Goal: Information Seeking & Learning: Learn about a topic

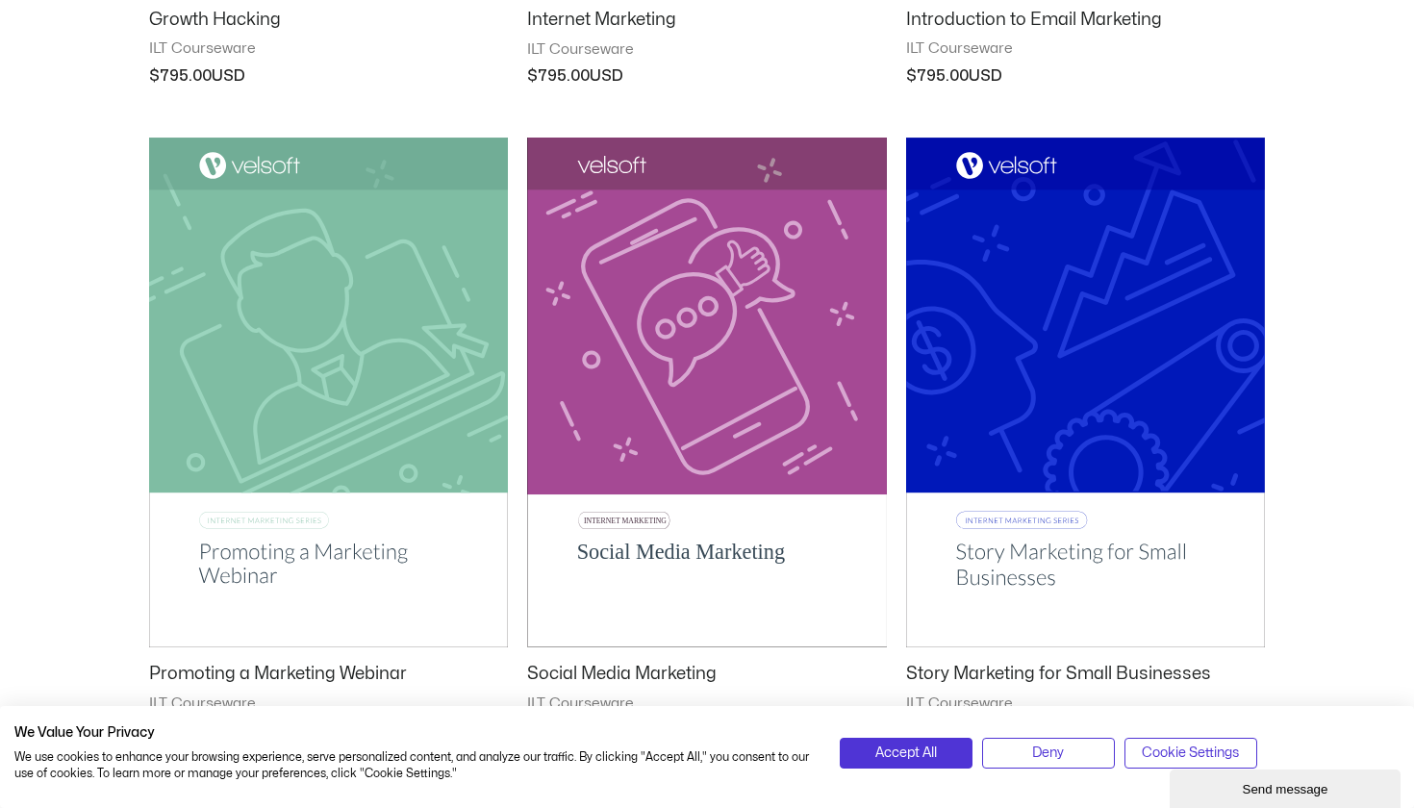
scroll to position [1564, 0]
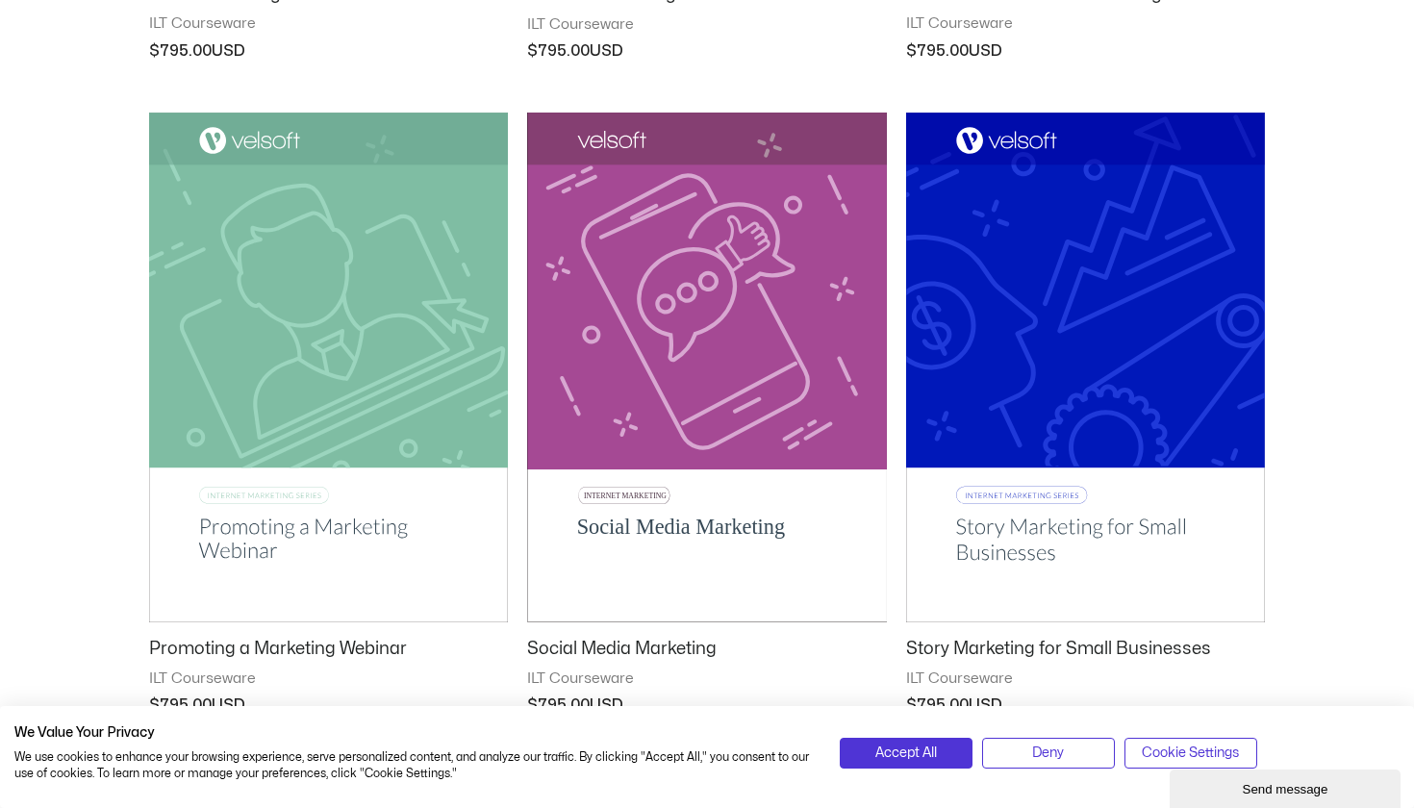
click at [686, 373] on img at bounding box center [706, 367] width 359 height 509
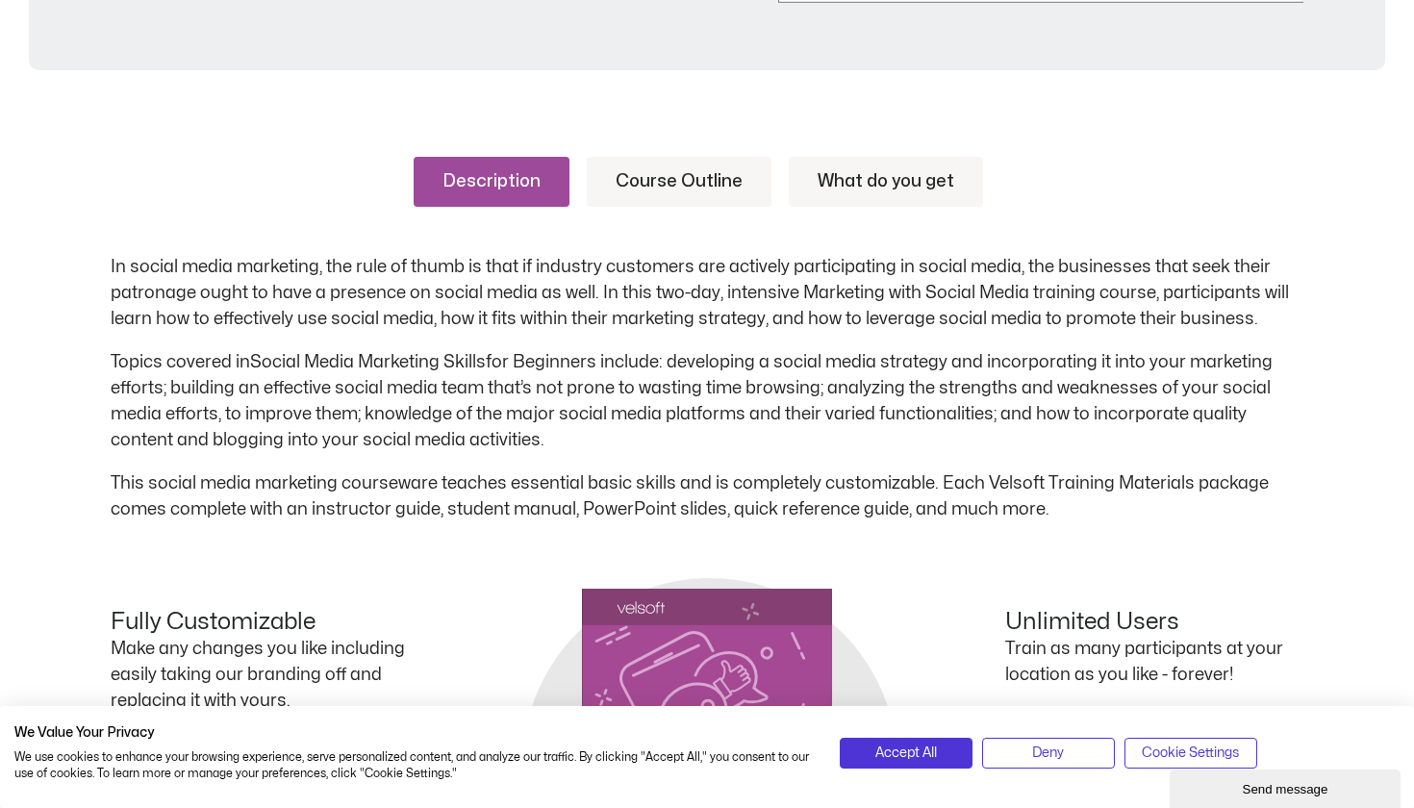
scroll to position [907, 0]
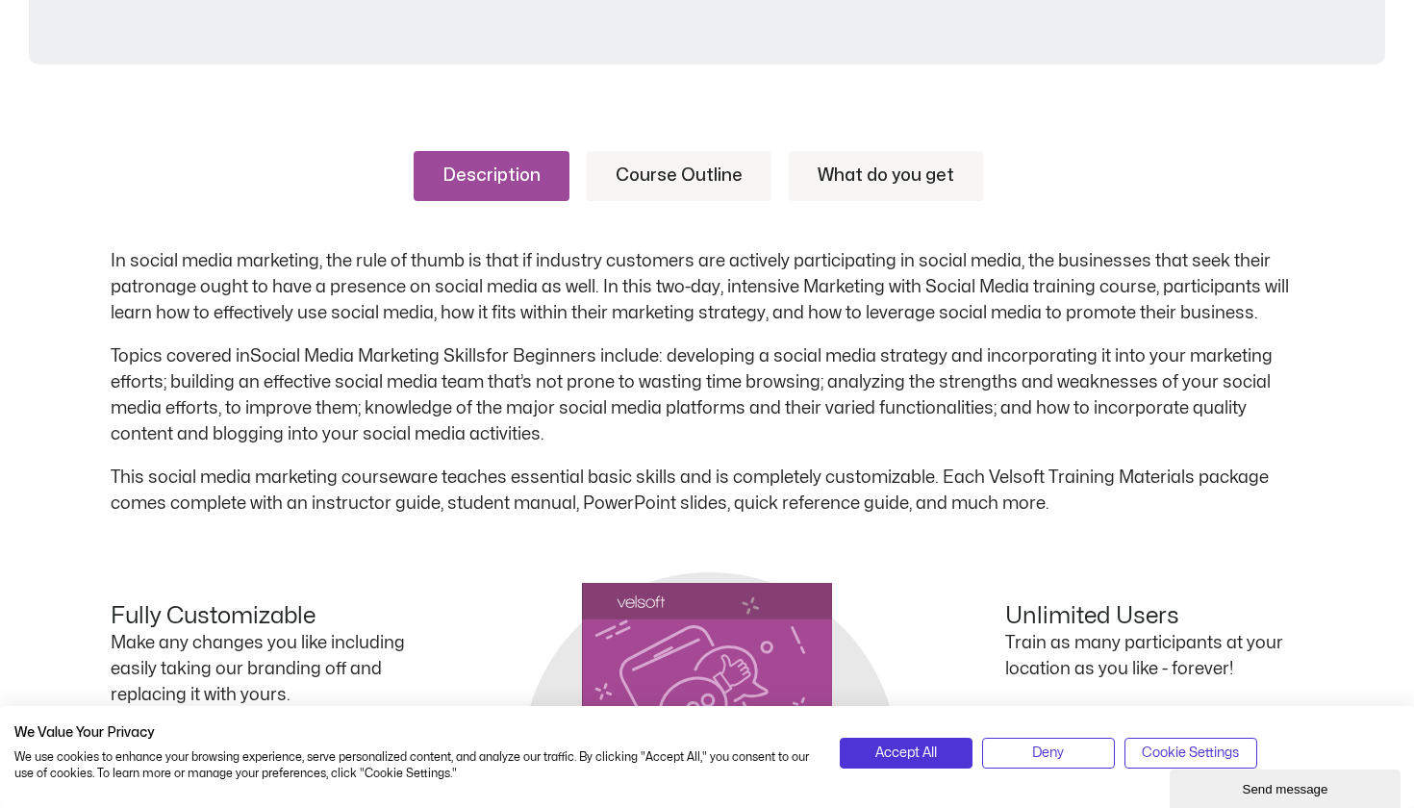
click at [665, 179] on link "Course Outline" at bounding box center [679, 176] width 185 height 50
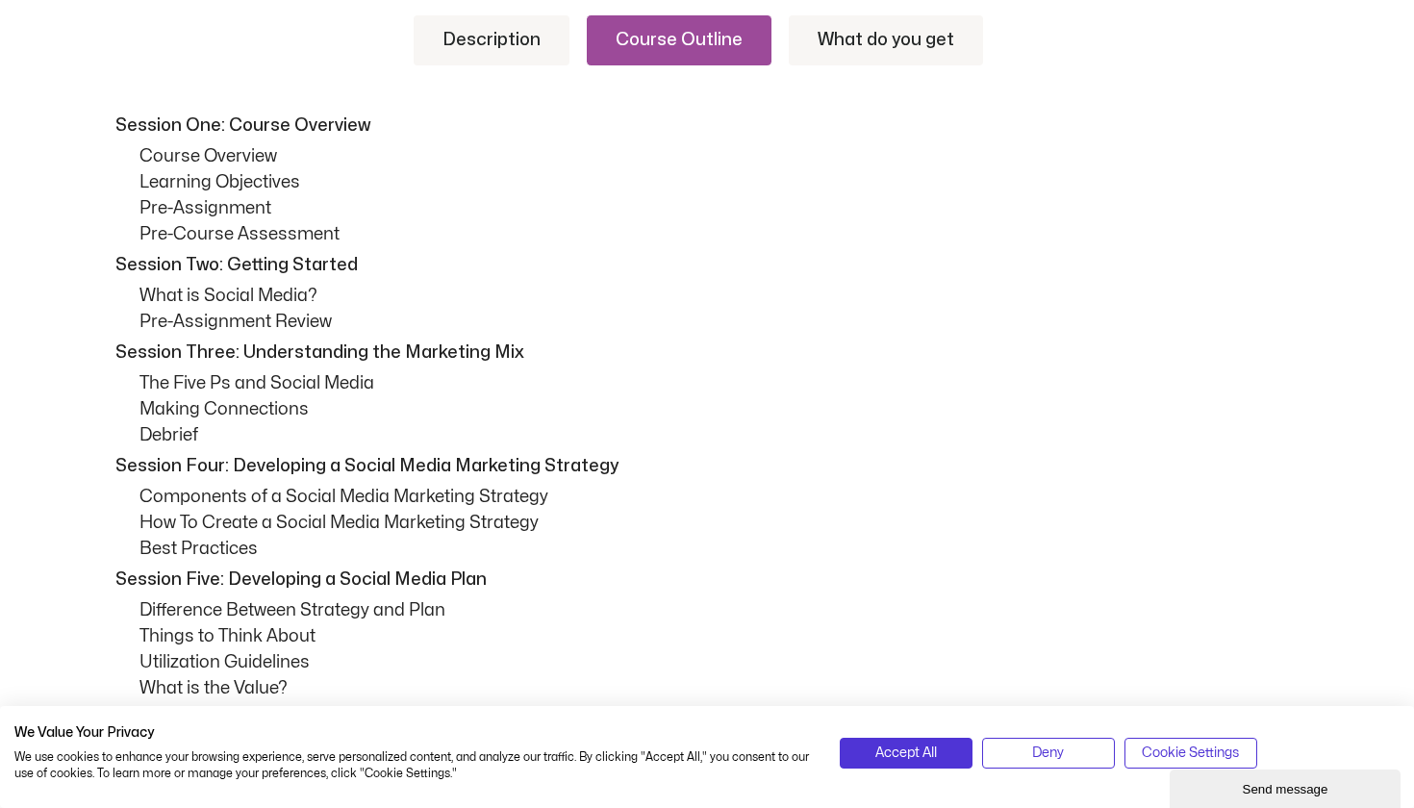
scroll to position [1043, 0]
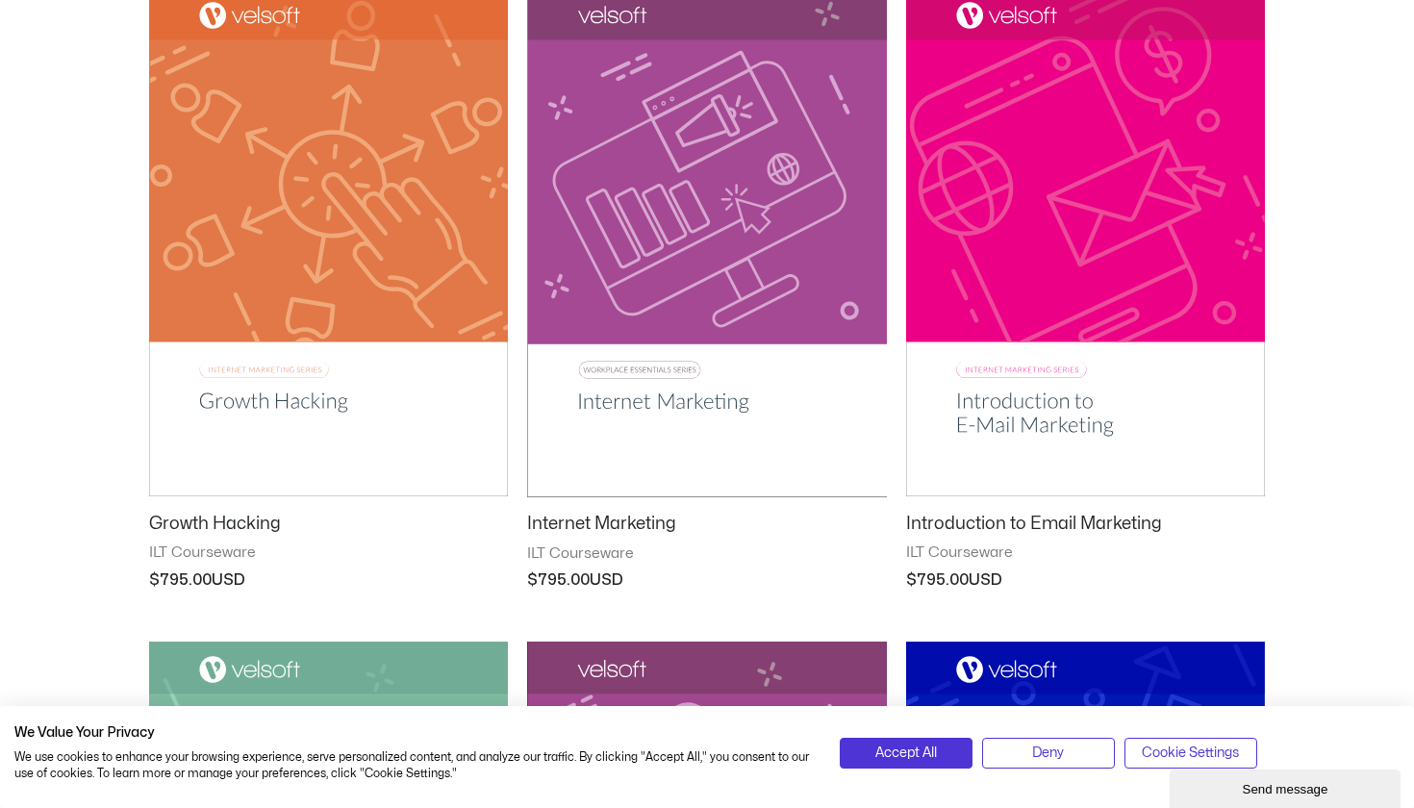
click at [691, 121] on img at bounding box center [706, 242] width 359 height 510
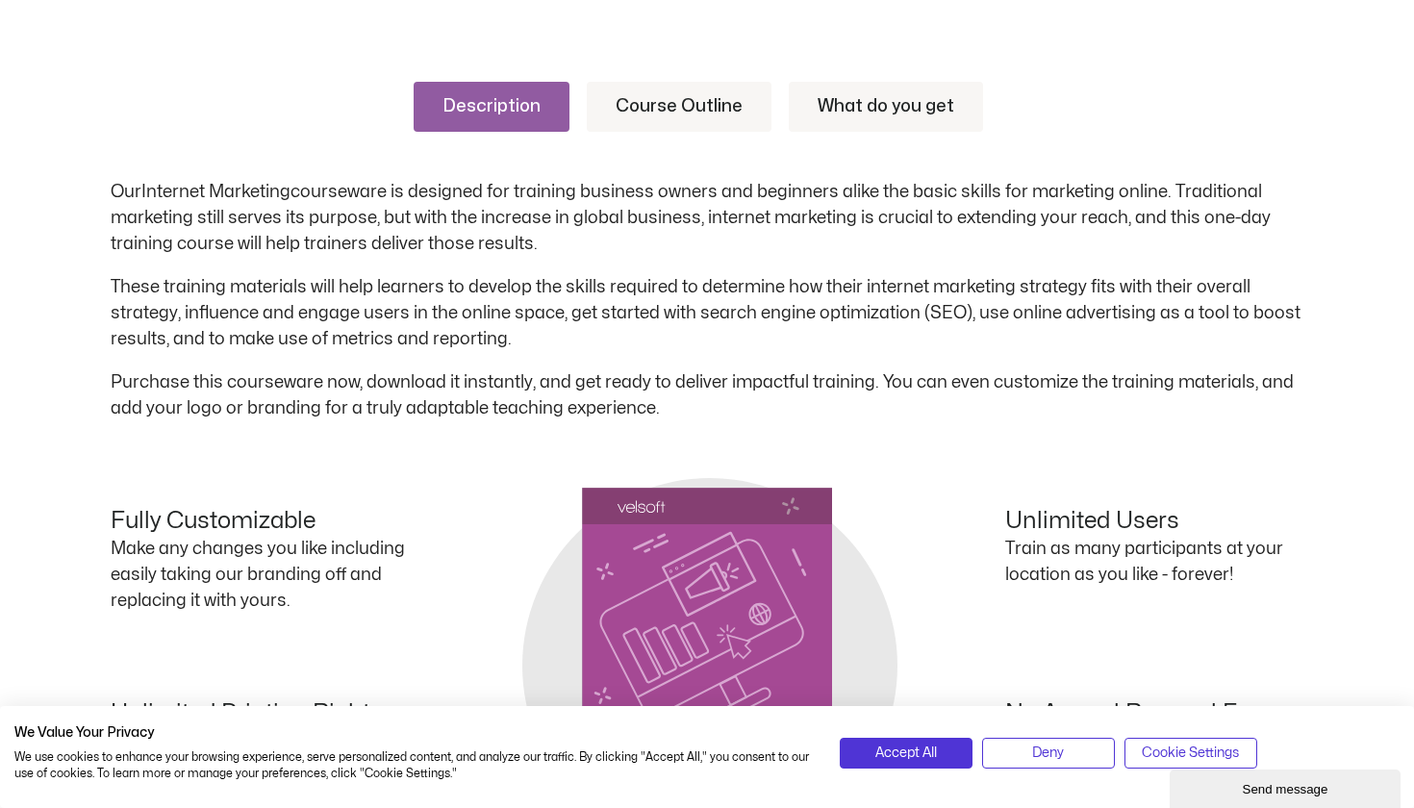
scroll to position [989, 0]
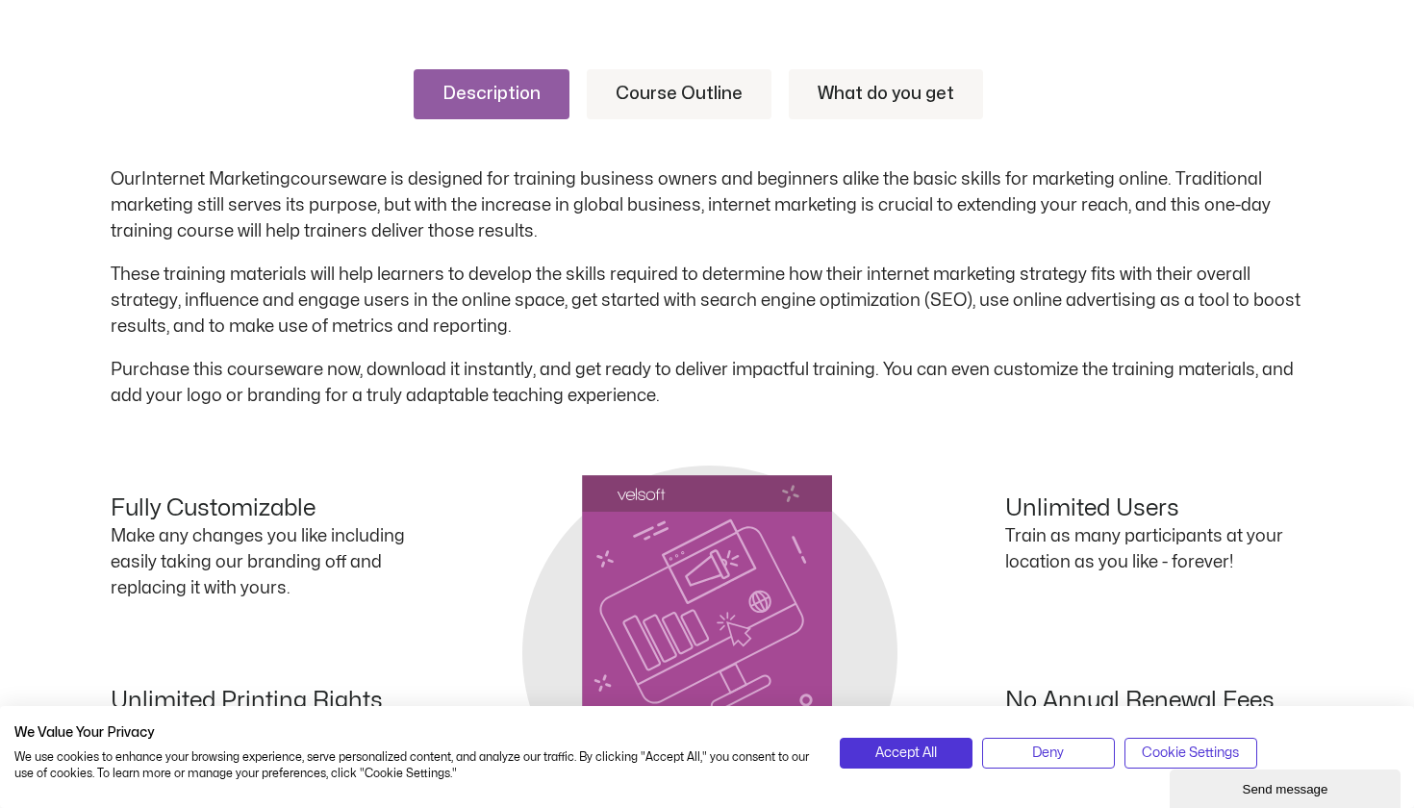
click at [647, 100] on link "Course Outline" at bounding box center [679, 94] width 185 height 50
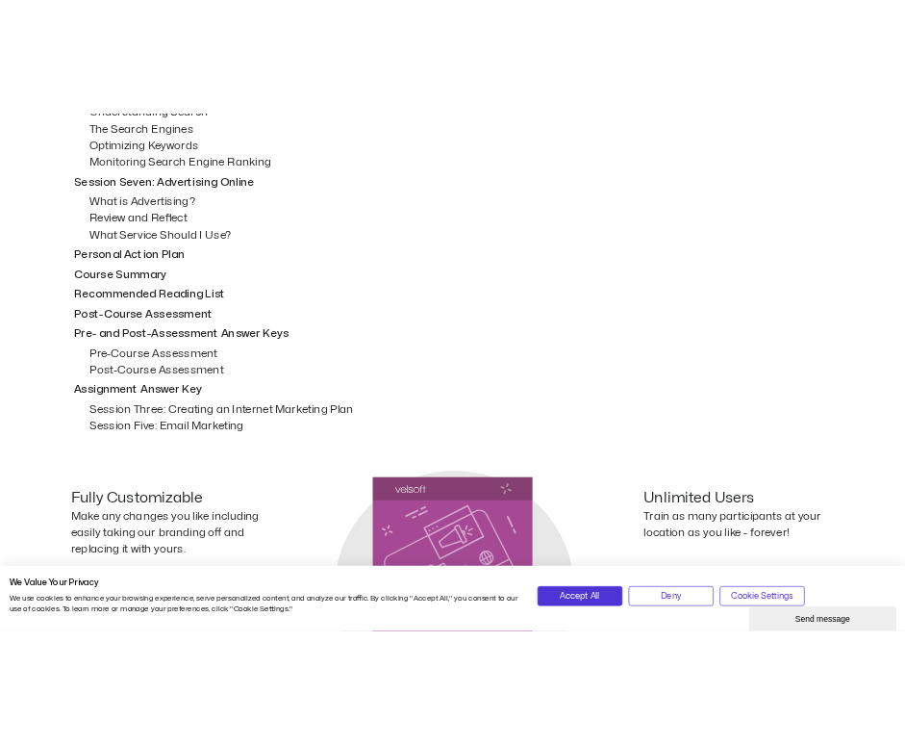
scroll to position [1829, 0]
